Goal: Transaction & Acquisition: Purchase product/service

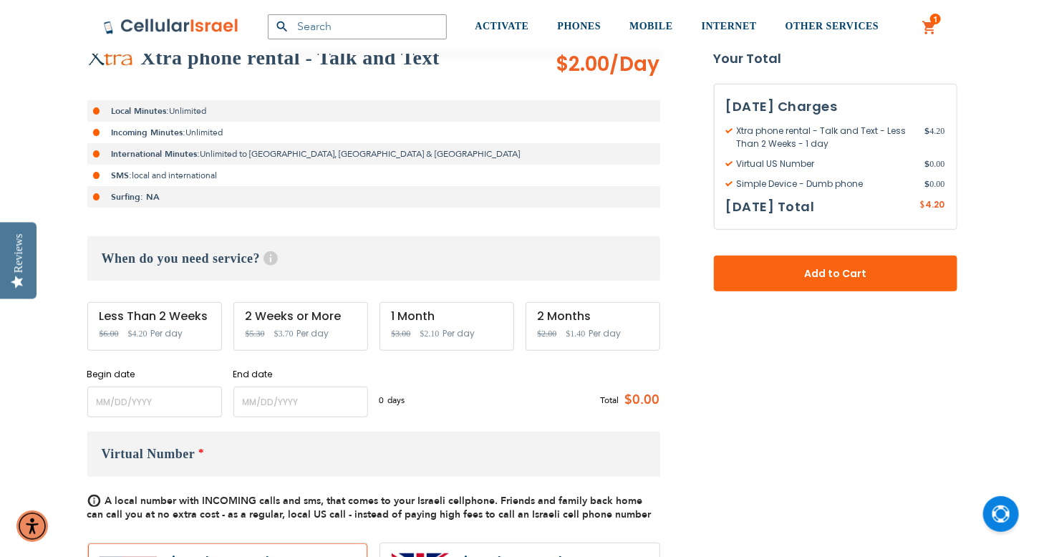
scroll to position [291, 0]
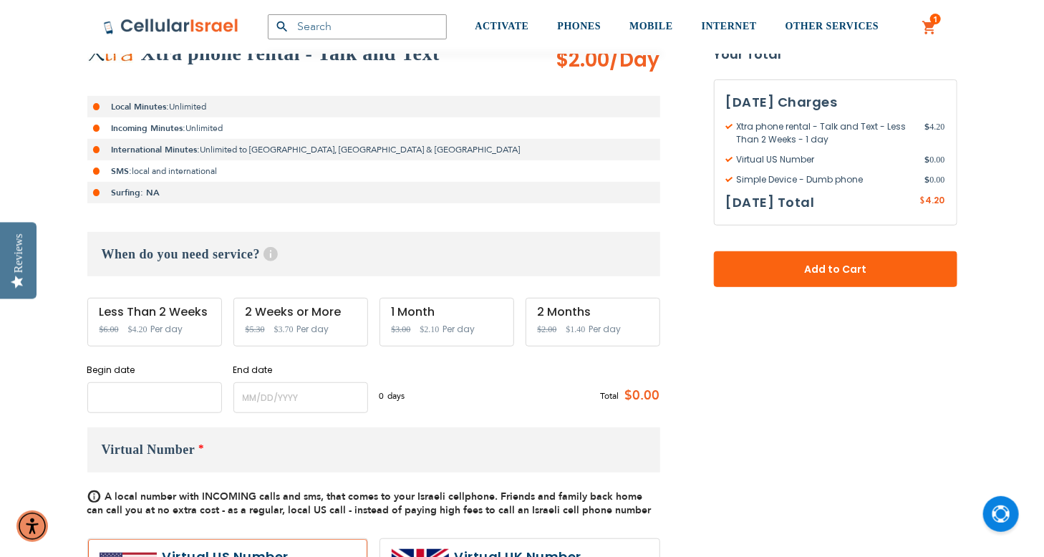
click at [188, 399] on input "name" at bounding box center [154, 397] width 135 height 31
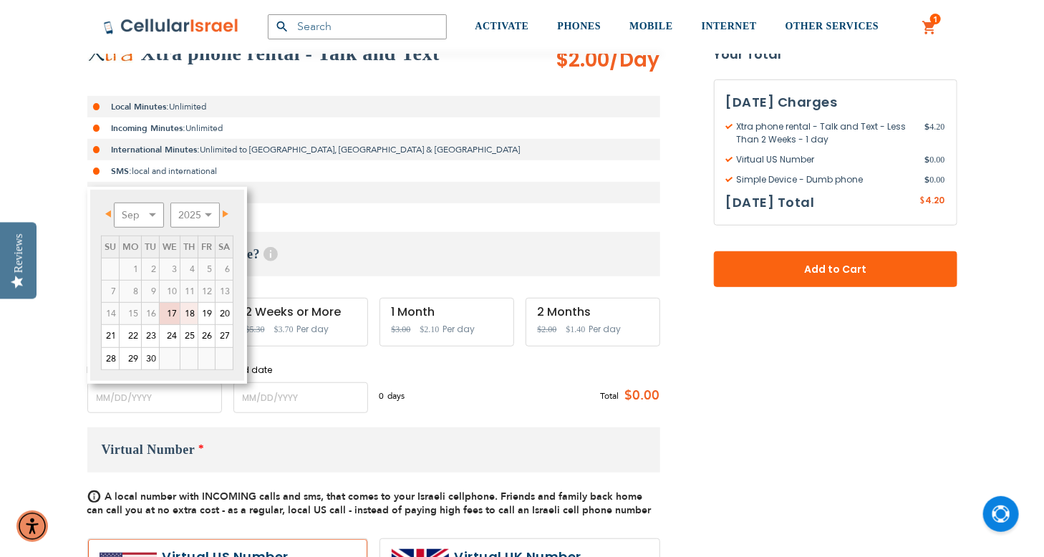
click at [188, 317] on link "18" at bounding box center [188, 313] width 17 height 21
type input "[DATE]"
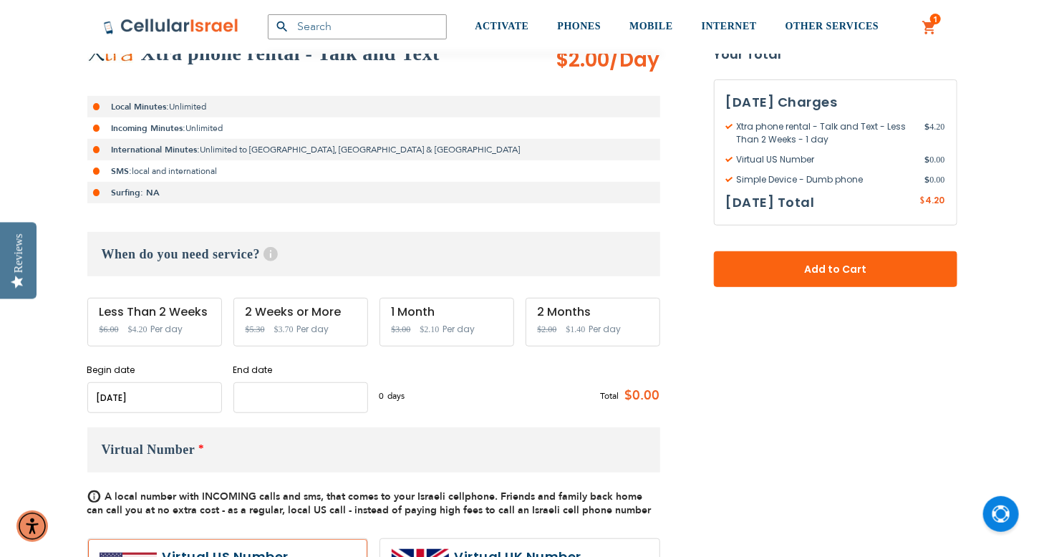
click at [306, 398] on input "name" at bounding box center [300, 397] width 135 height 31
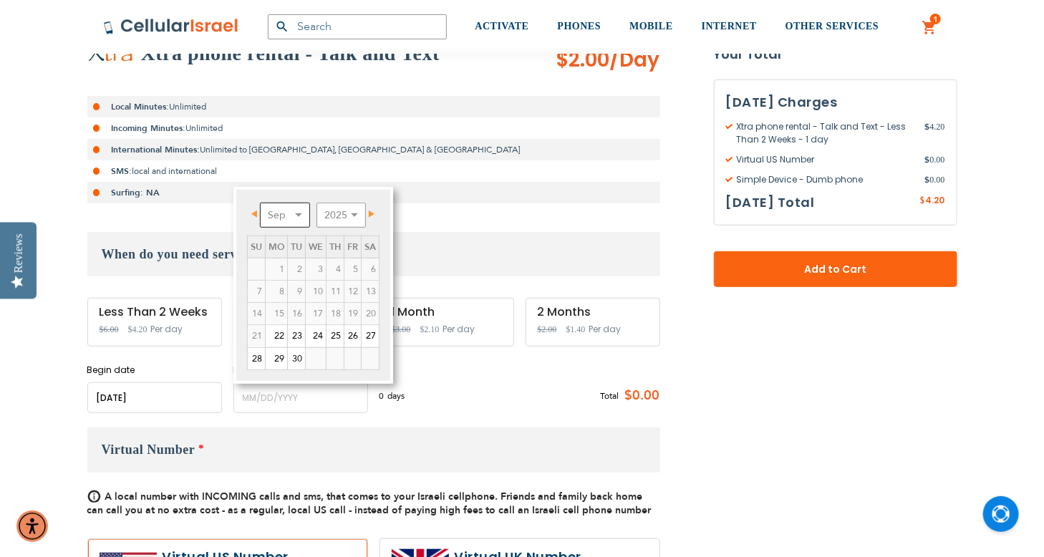
click at [297, 213] on select "Sep Oct Nov Dec" at bounding box center [285, 215] width 50 height 25
click at [369, 310] on link "18" at bounding box center [370, 313] width 17 height 21
type input "[DATE]"
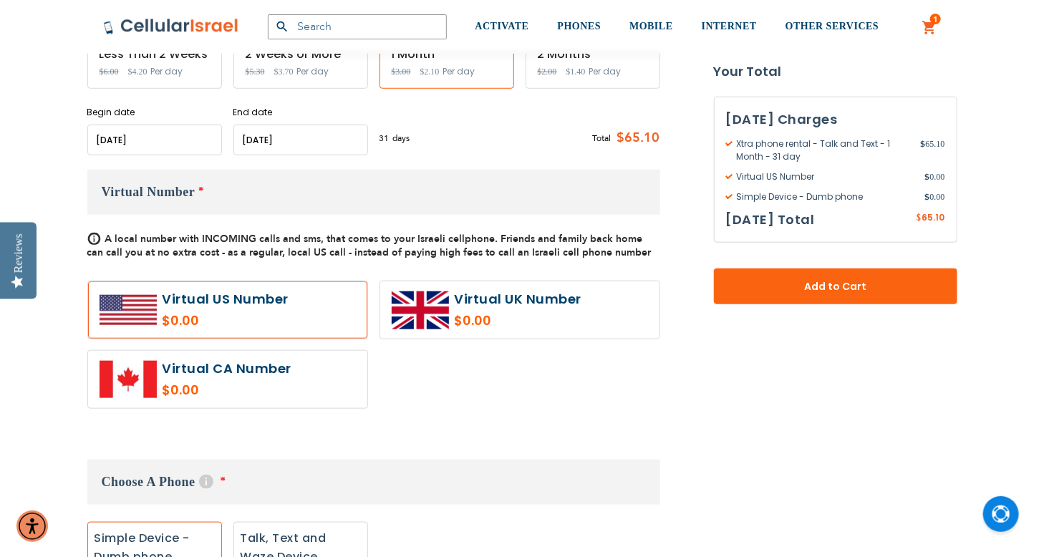
scroll to position [821, 0]
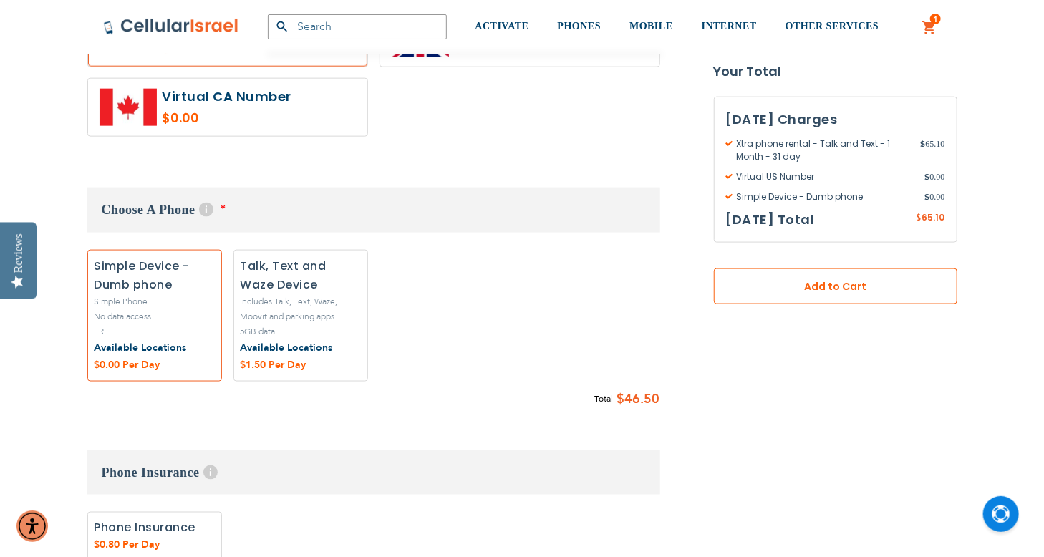
click at [755, 282] on button "Add to Cart" at bounding box center [835, 287] width 243 height 36
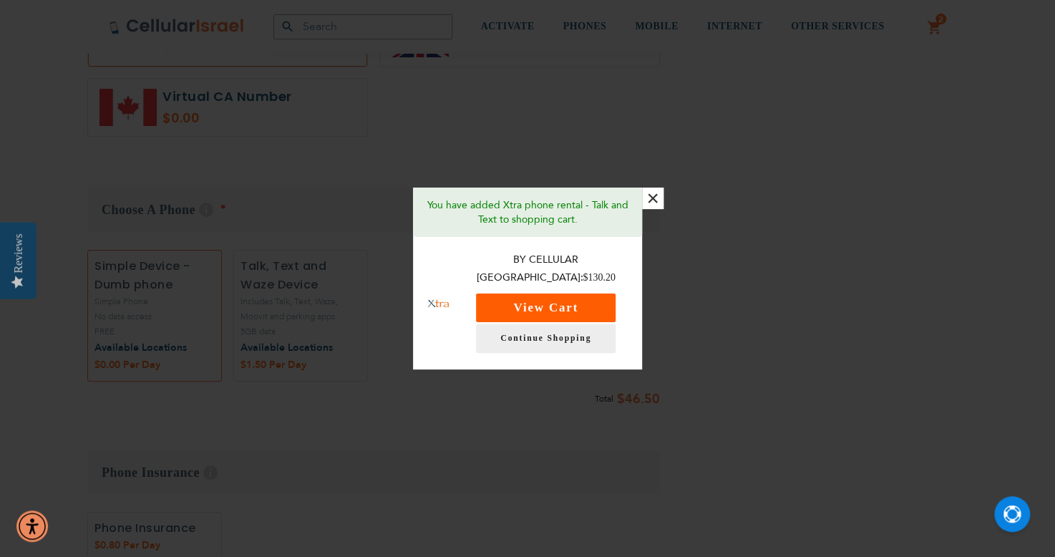
click at [562, 301] on button "View Cart" at bounding box center [546, 308] width 140 height 29
